Goal: Information Seeking & Learning: Find specific fact

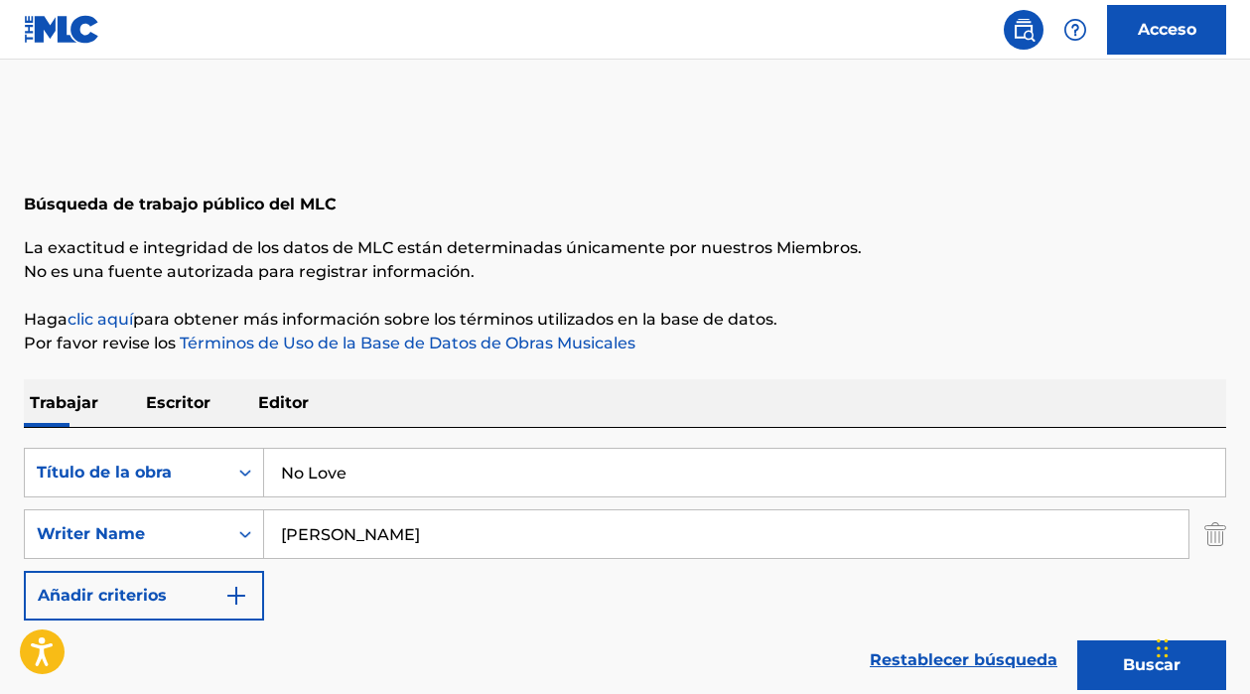
click at [195, 389] on p "Escritor" at bounding box center [178, 403] width 76 height 48
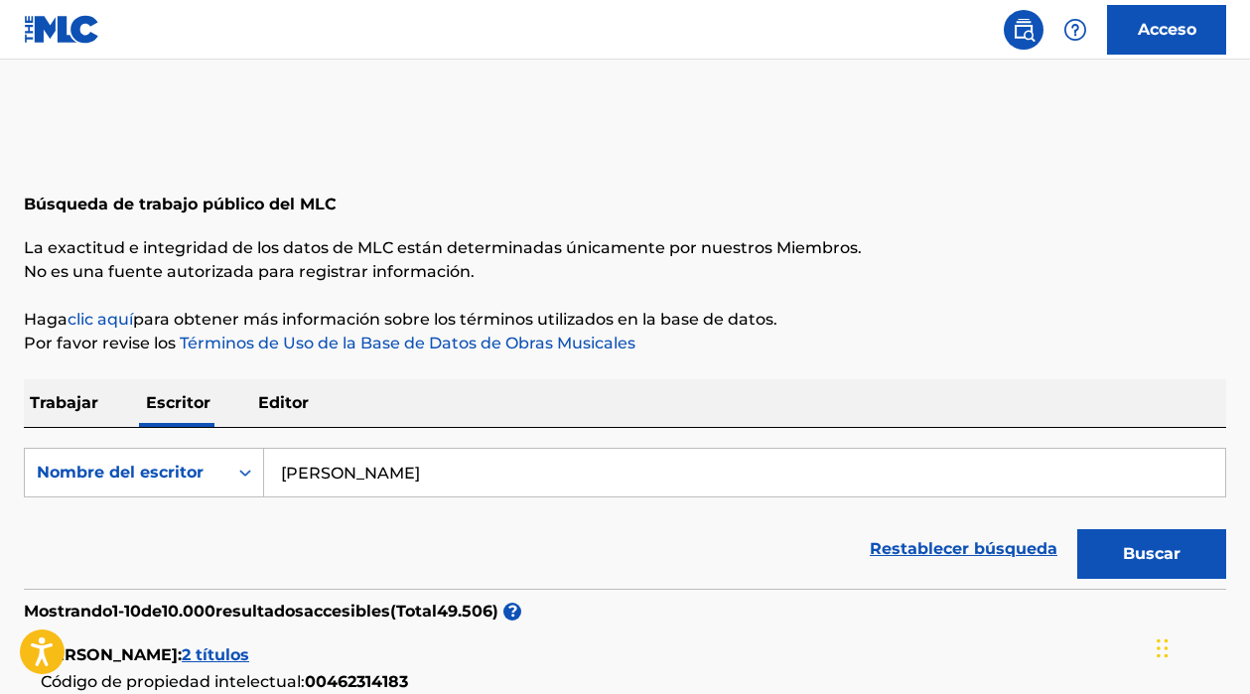
click at [282, 416] on p "Editor" at bounding box center [283, 403] width 63 height 48
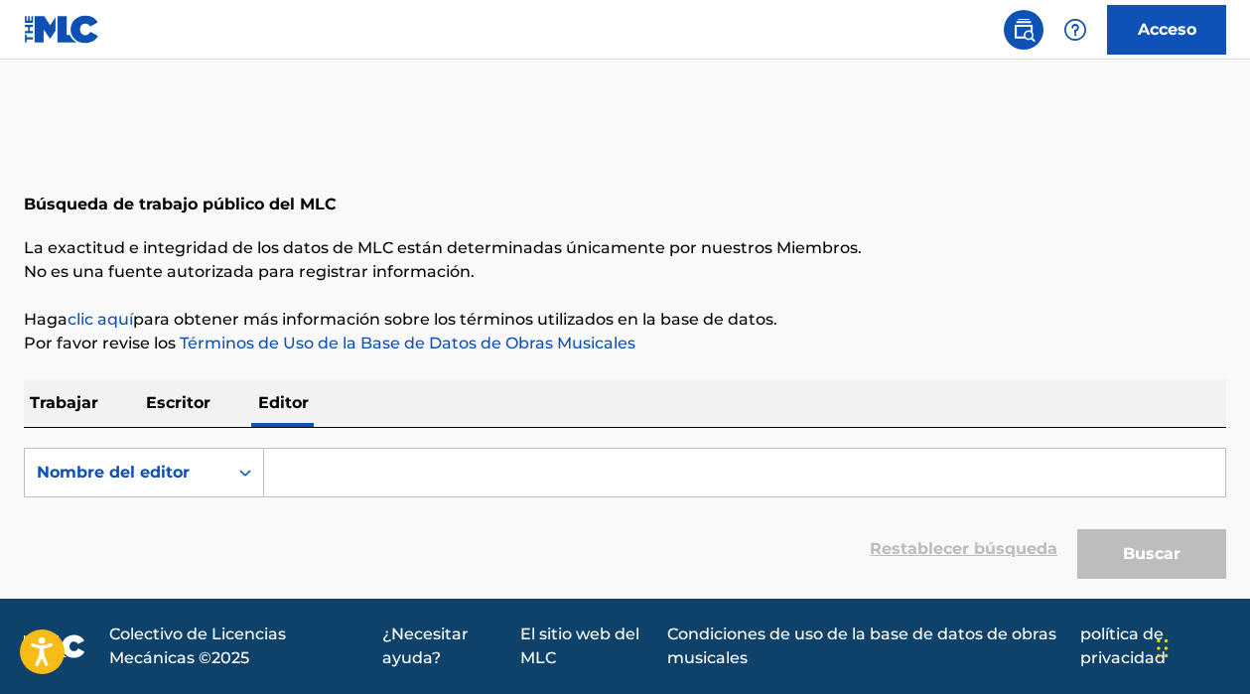
click at [213, 411] on p "Escritor" at bounding box center [178, 403] width 76 height 48
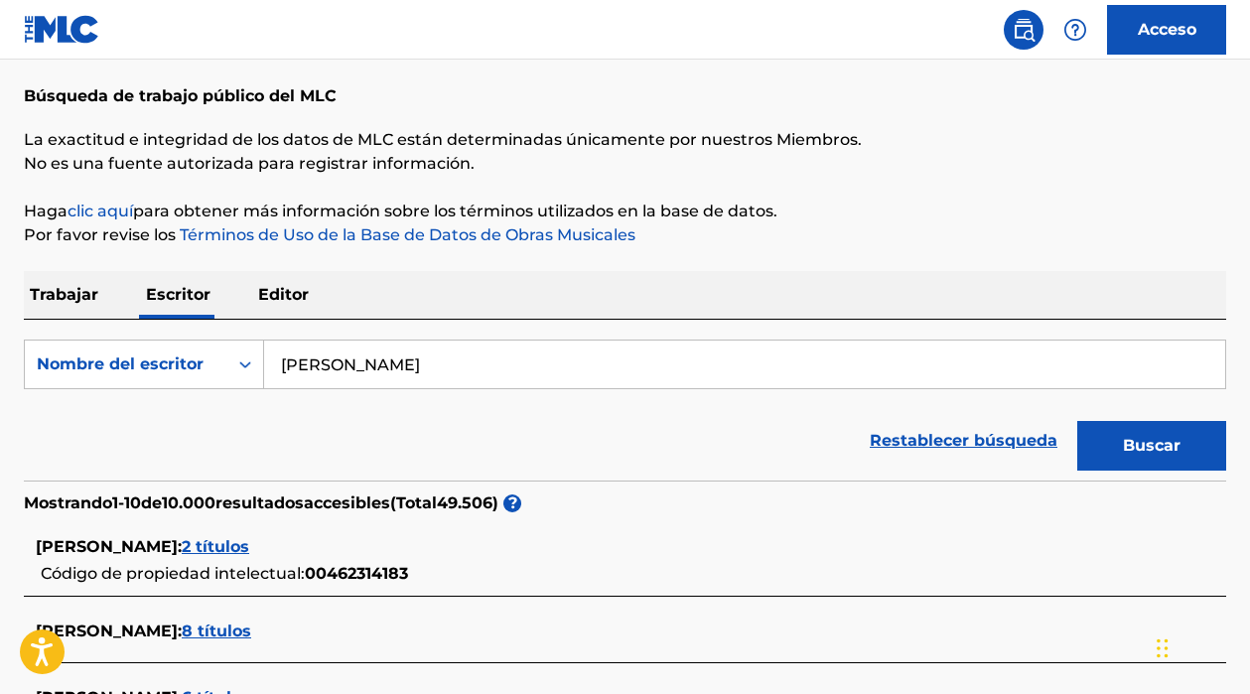
scroll to position [143, 0]
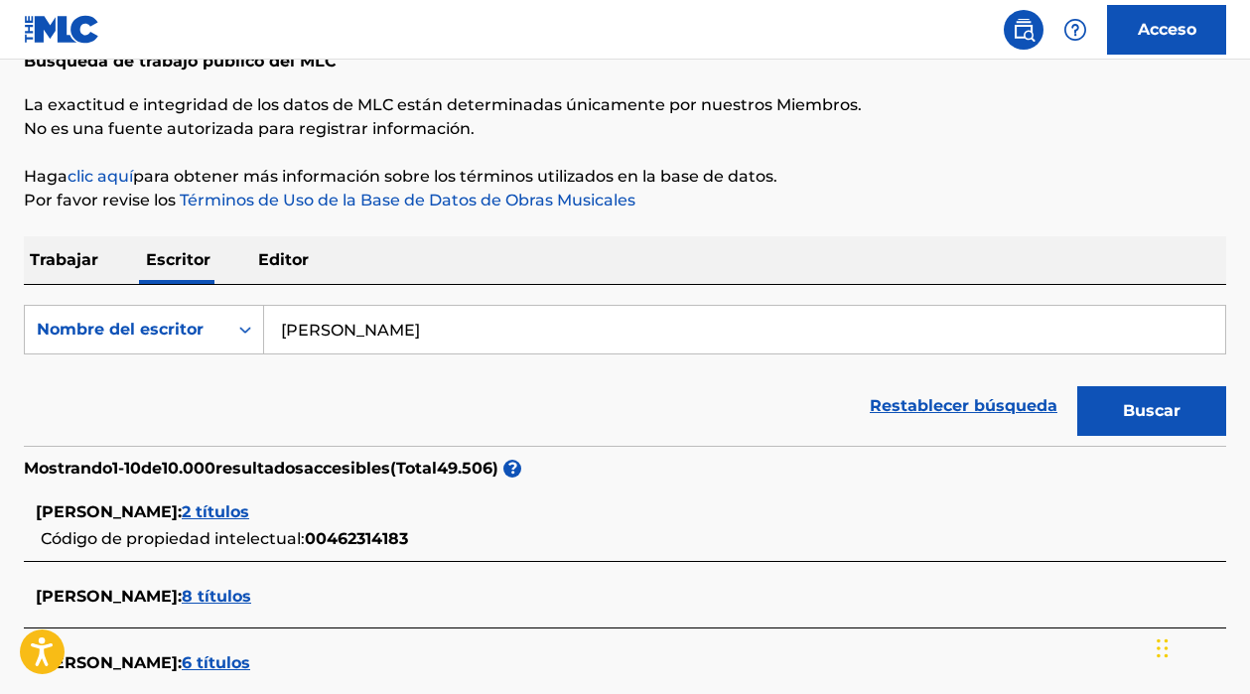
click at [462, 293] on div "Búsqueda con criterios8e58b116-322f-4d0d-899a-f1475e382d7c Nombre del escritor …" at bounding box center [625, 365] width 1203 height 161
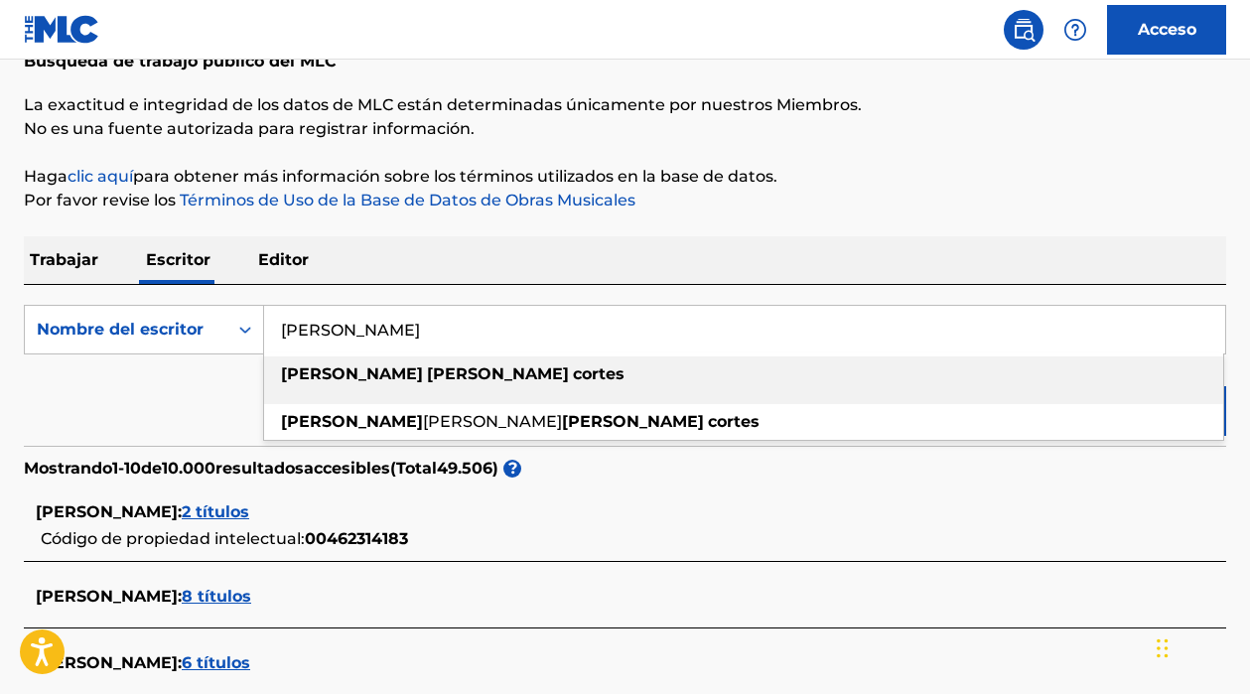
drag, startPoint x: 467, startPoint y: 323, endPoint x: 274, endPoint y: 336, distance: 193.1
click at [274, 336] on input "[PERSON_NAME]" at bounding box center [744, 330] width 961 height 48
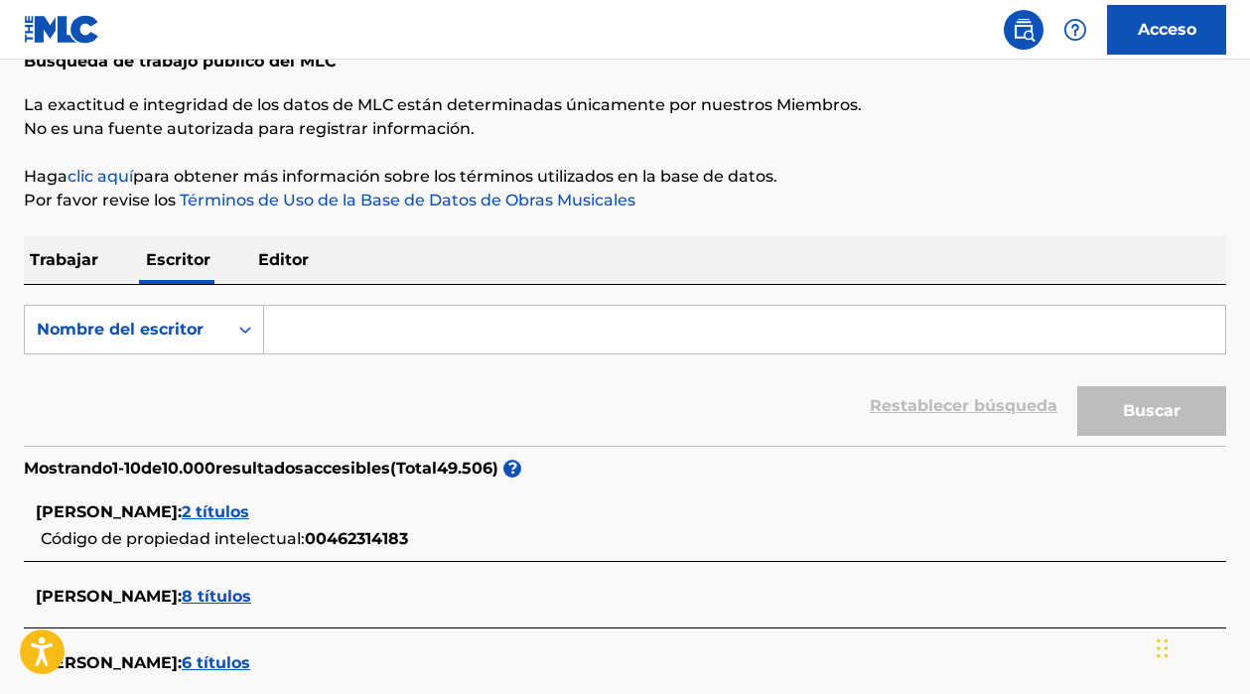
scroll to position [0, 0]
